Goal: Transaction & Acquisition: Book appointment/travel/reservation

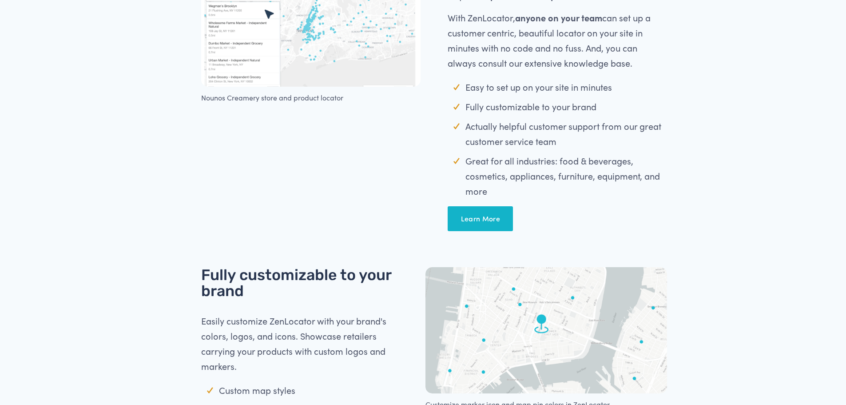
scroll to position [444, 0]
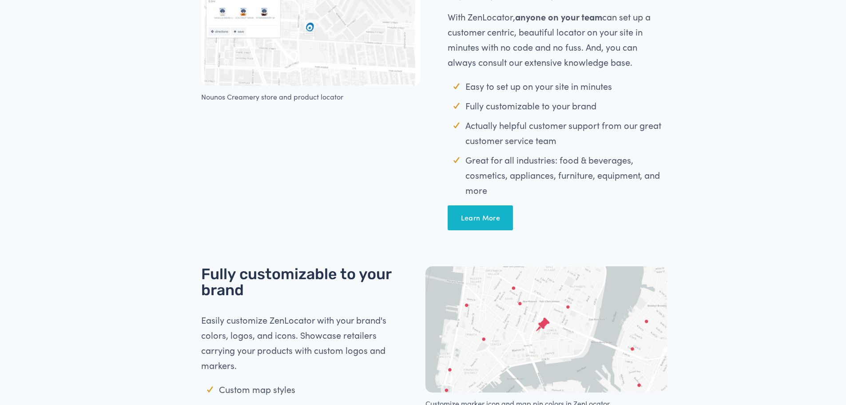
click at [469, 217] on link "Learn More" at bounding box center [480, 217] width 65 height 25
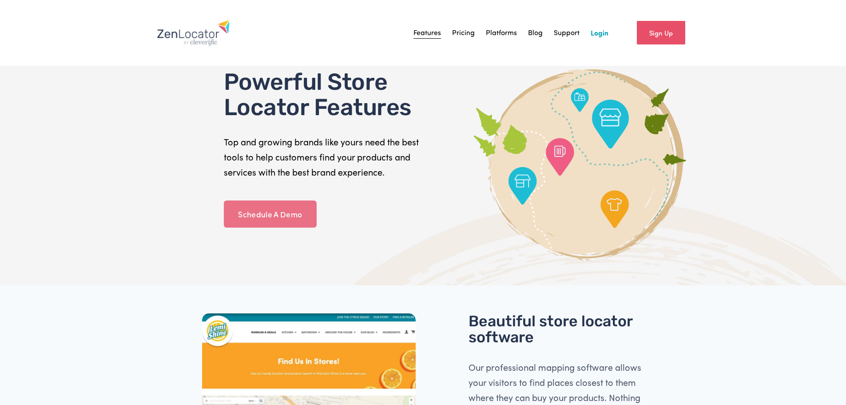
click at [278, 209] on link "Schedule A Demo" at bounding box center [270, 214] width 93 height 28
click at [282, 213] on link "Schedule A Demo" at bounding box center [270, 214] width 93 height 28
click at [468, 34] on link "Pricing" at bounding box center [463, 32] width 23 height 13
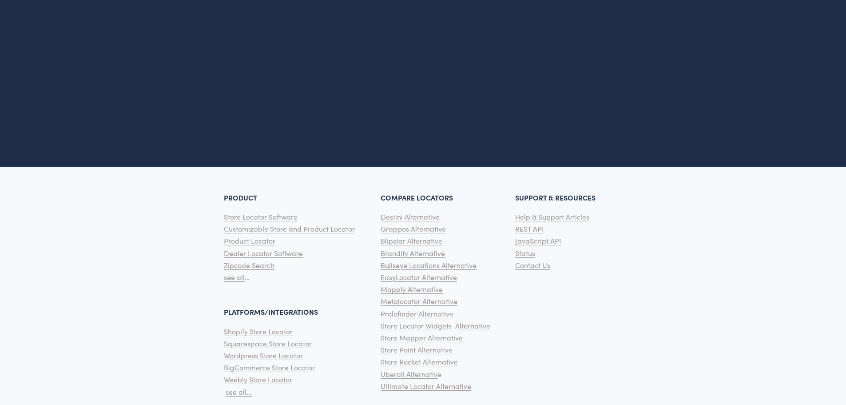
scroll to position [466, 0]
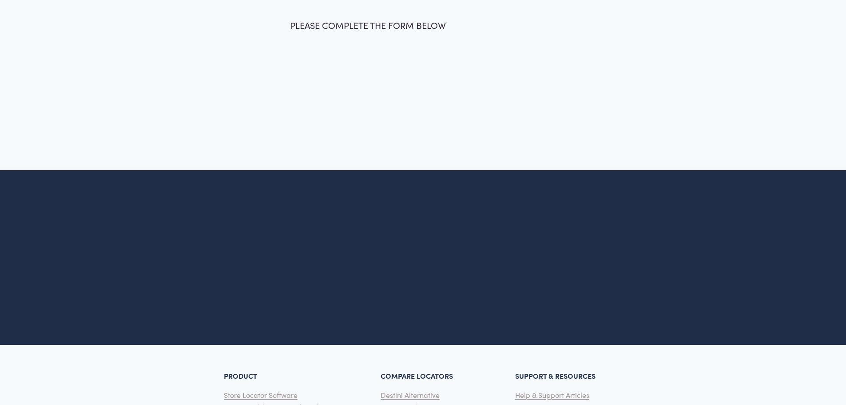
scroll to position [278, 0]
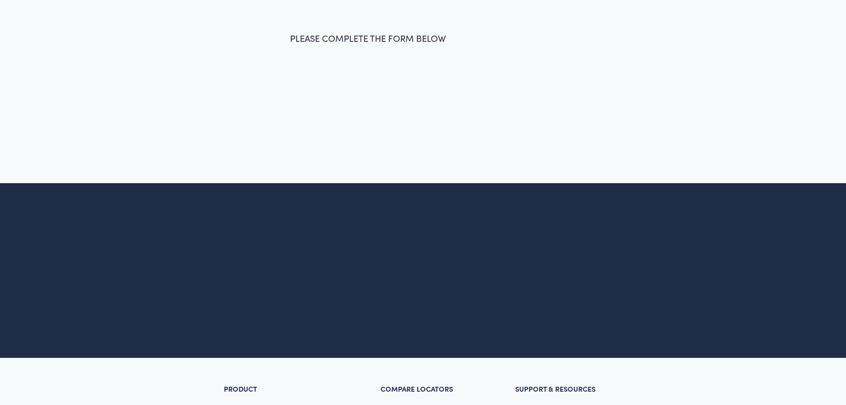
click at [354, 70] on div "PLEASE COMPLETE THE FORM BELOW Full Name * First Name Last Name Email * * *" at bounding box center [423, 49] width 584 height 149
click at [359, 118] on div "PLEASE COMPLETE THE FORM BELOW Full Name * First Name Last Name Email * * *" at bounding box center [423, 49] width 584 height 149
click at [376, 186] on div "Create the best ecommerce experience Get advice sent straight to your inbox. Un…" at bounding box center [423, 270] width 584 height 175
click at [390, 219] on div "Create the best ecommerce experience Get advice sent straight to your inbox. Un…" at bounding box center [423, 281] width 468 height 135
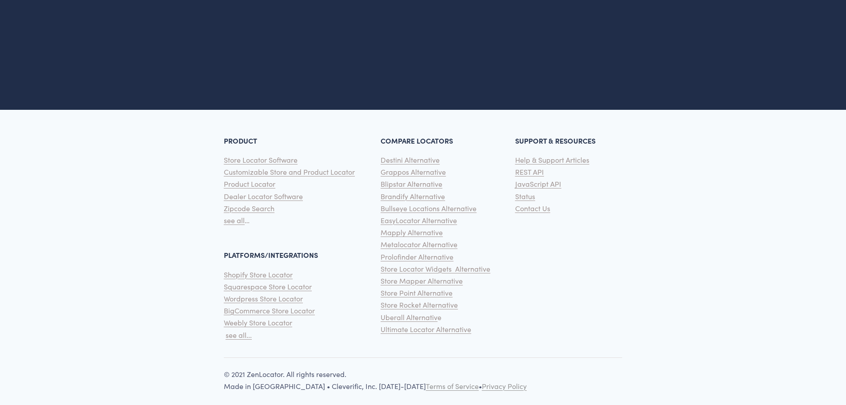
scroll to position [534, 0]
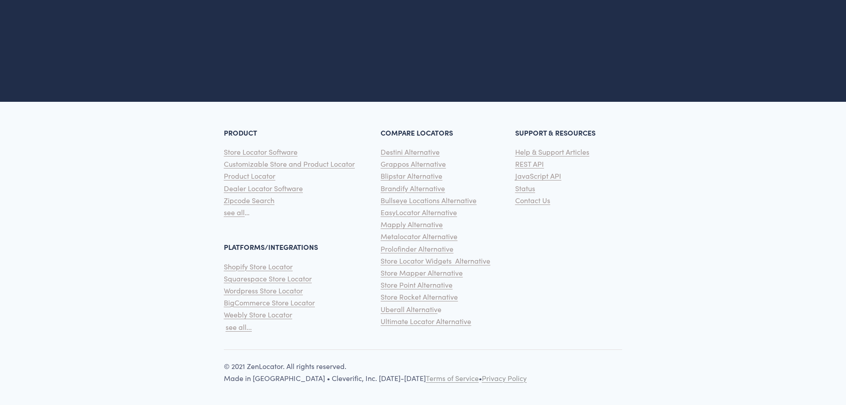
click at [542, 199] on span "Contact Us" at bounding box center [532, 199] width 35 height 9
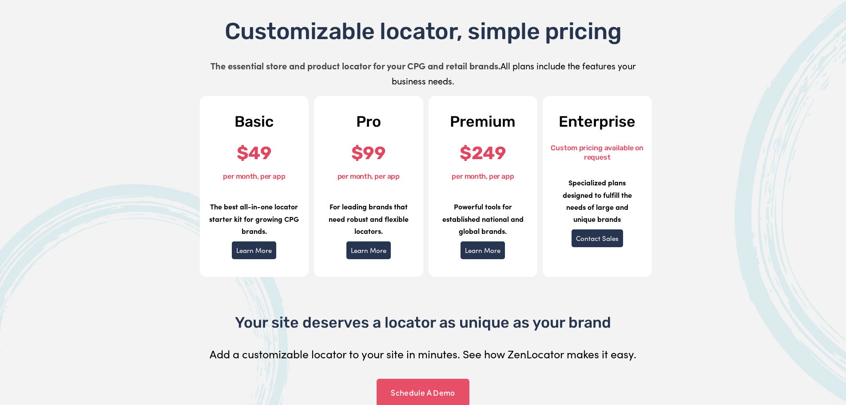
scroll to position [78, 0]
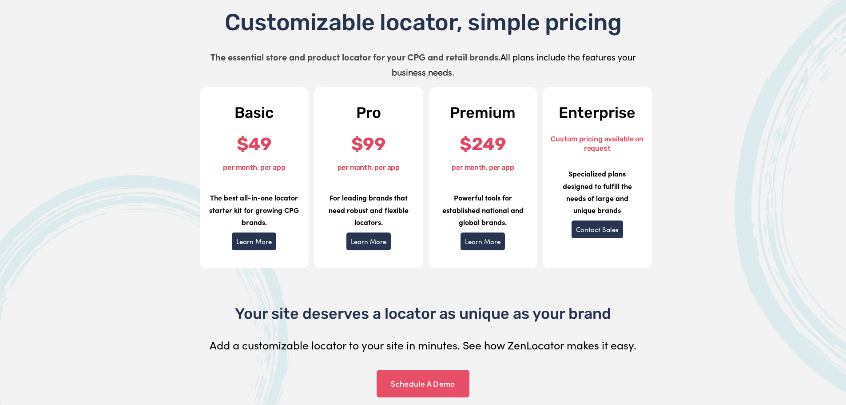
click at [581, 226] on link "Contact Sales" at bounding box center [598, 229] width 52 height 18
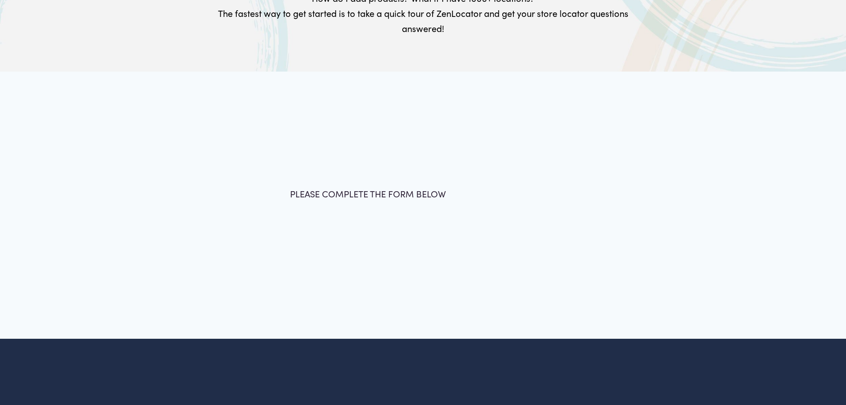
click at [393, 231] on div "PLEASE COMPLETE THE FORM BELOW Full Name * First Name Last Name Email * * *" at bounding box center [423, 204] width 584 height 149
